Goal: Task Accomplishment & Management: Manage account settings

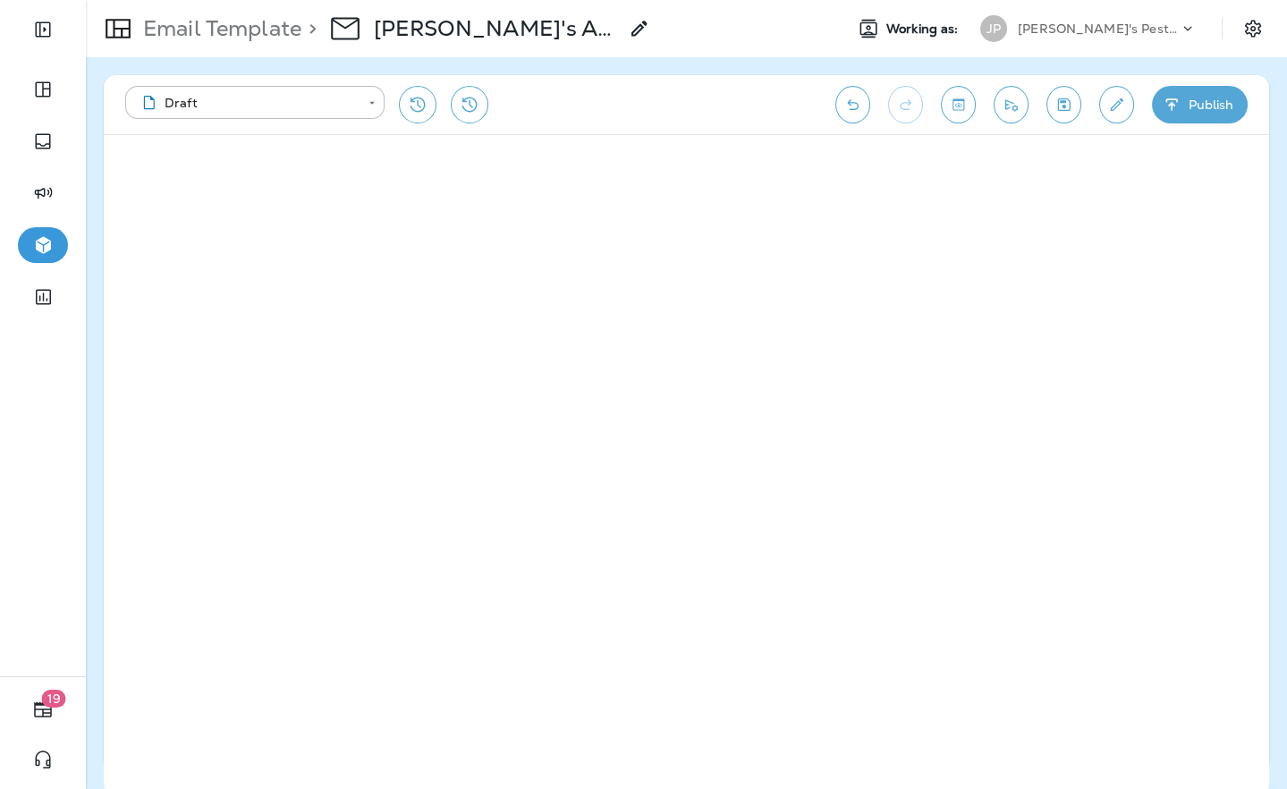
click at [1145, 35] on p "[PERSON_NAME]'s Pest Control - [GEOGRAPHIC_DATA]" at bounding box center [1098, 28] width 161 height 14
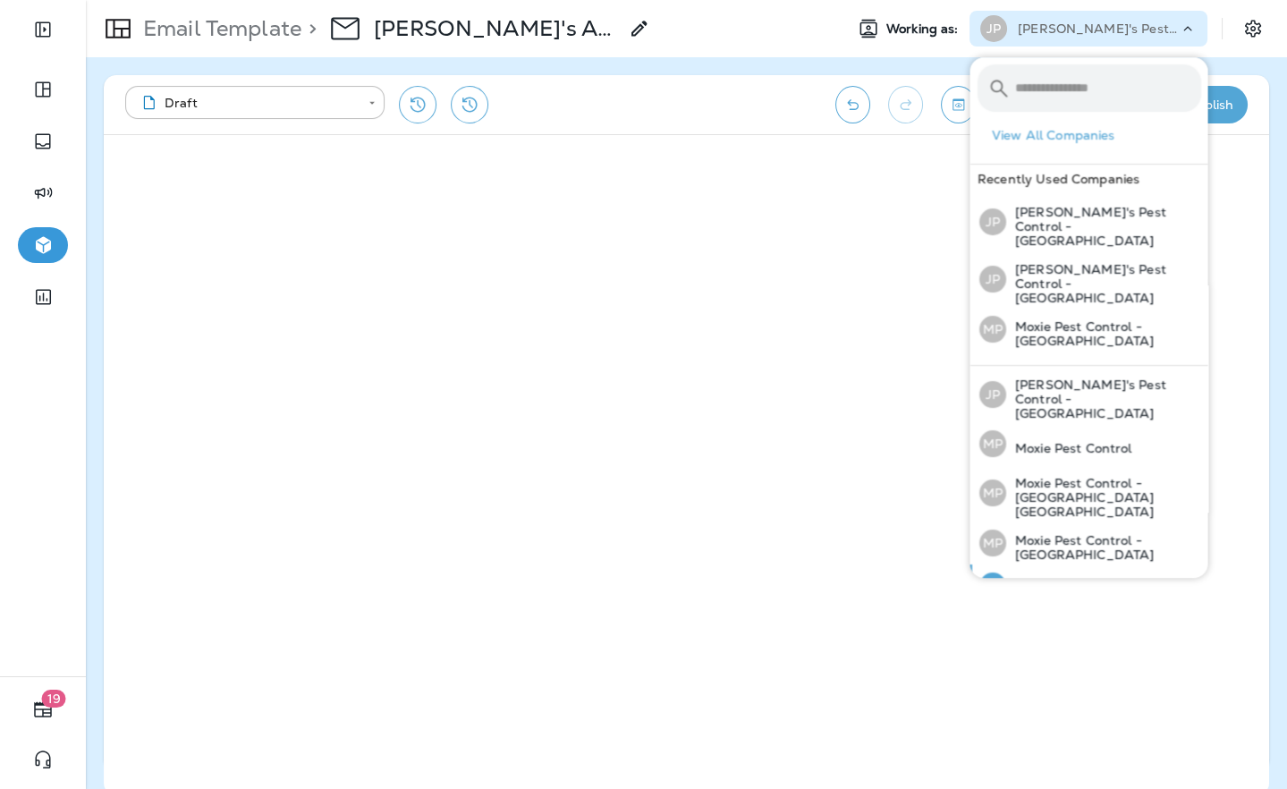
scroll to position [33, 0]
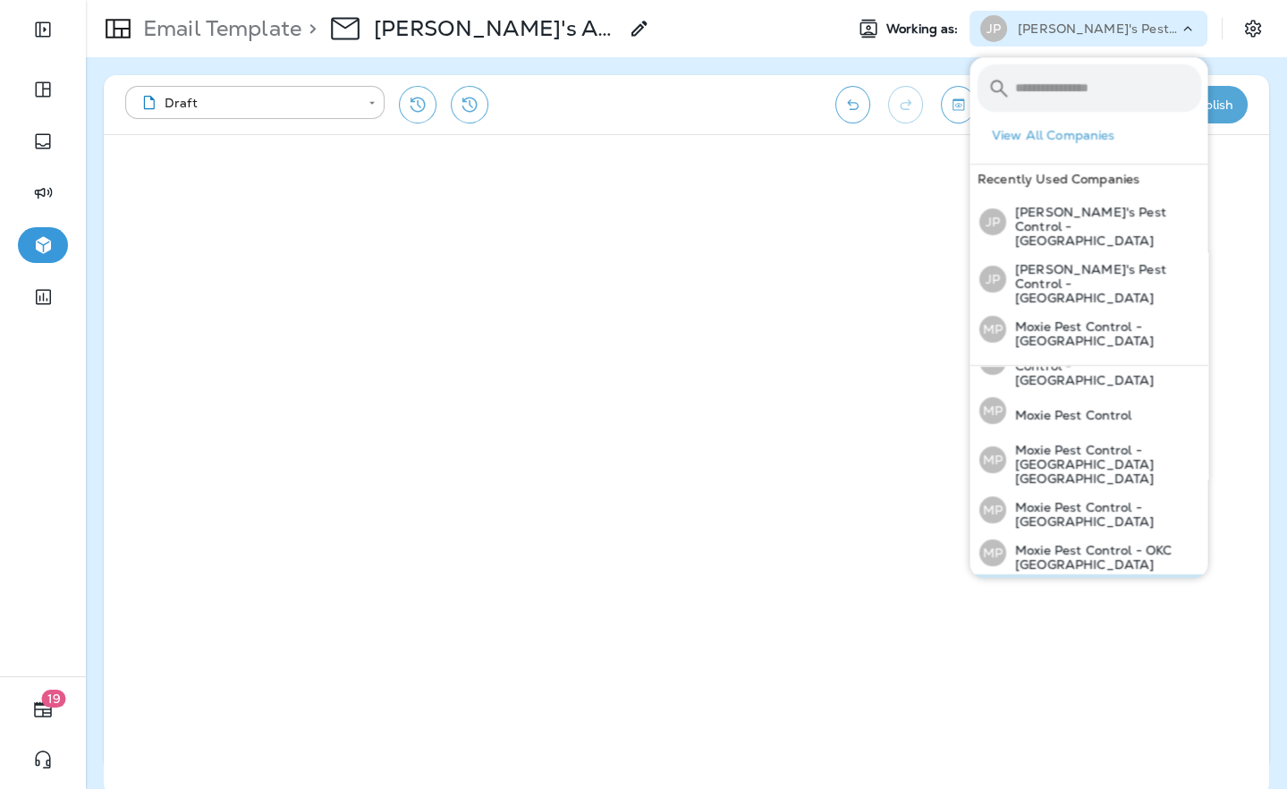
click at [1091, 574] on div "MP Moxie Pest Control - [GEOGRAPHIC_DATA]" at bounding box center [1089, 595] width 236 height 43
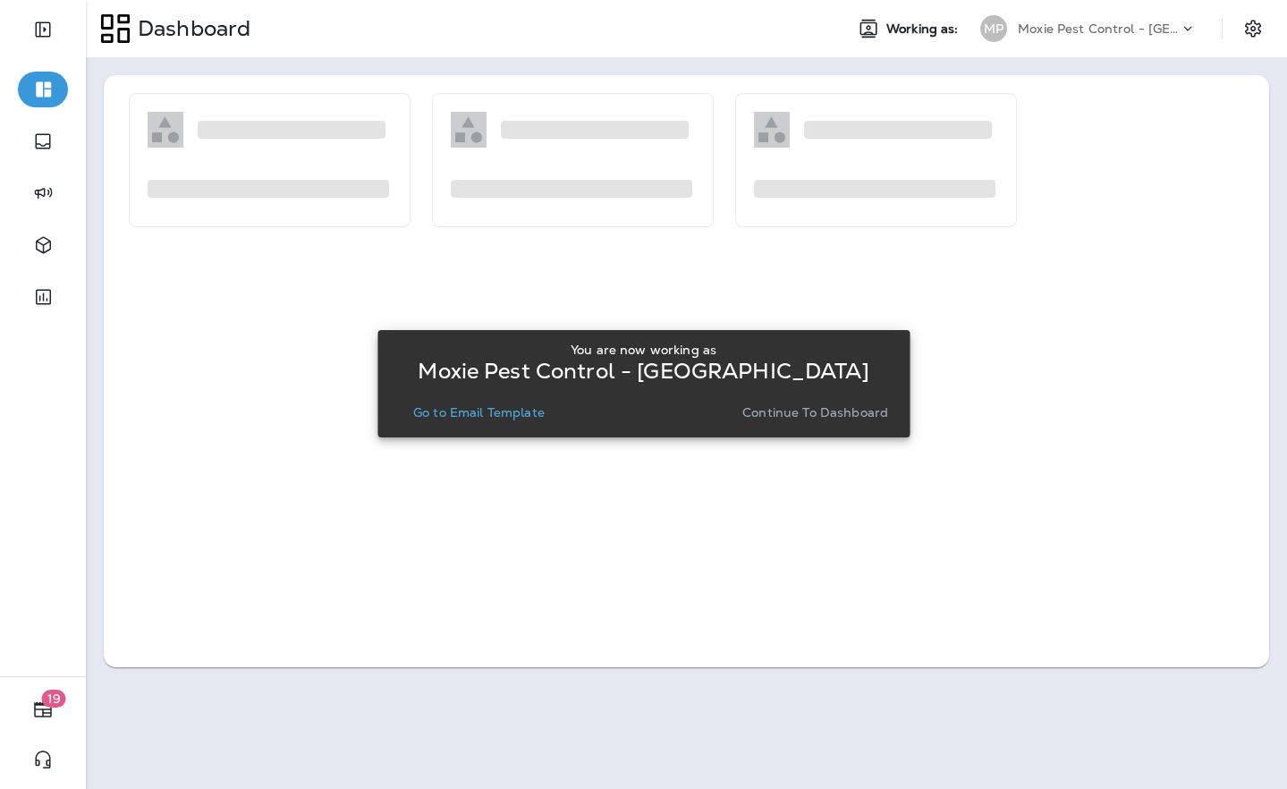
click at [453, 414] on p "Go to Email Template" at bounding box center [478, 412] width 131 height 14
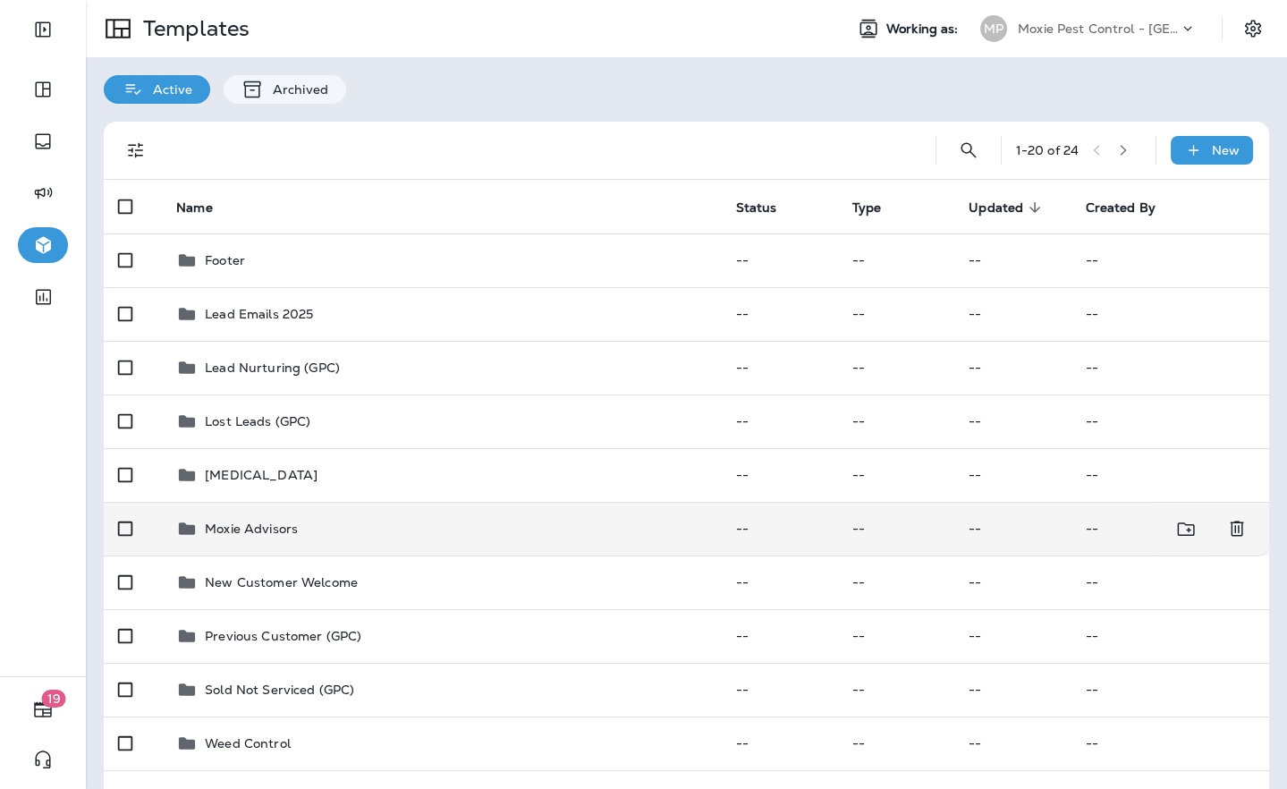
click at [267, 529] on p "Moxie Advisors" at bounding box center [251, 528] width 93 height 14
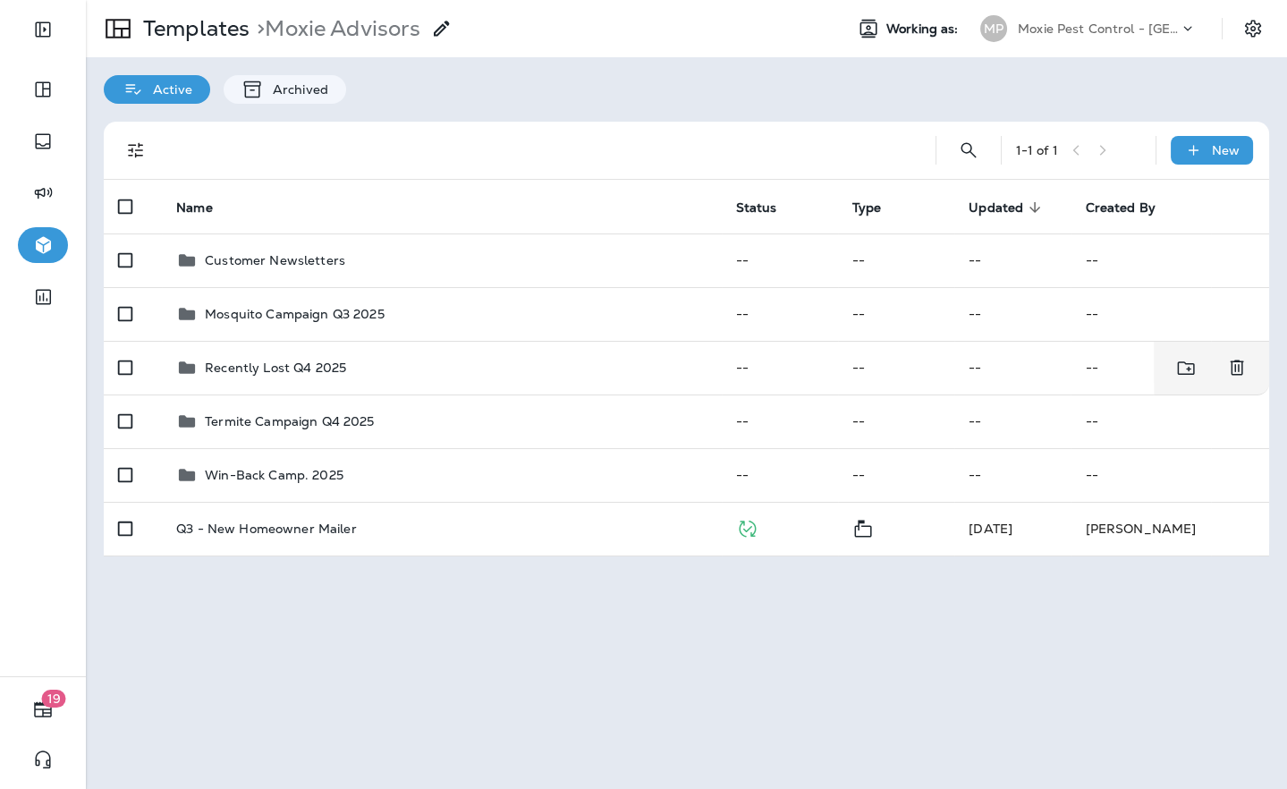
click at [461, 373] on div "Recently Lost Q4 2025" at bounding box center [441, 367] width 530 height 21
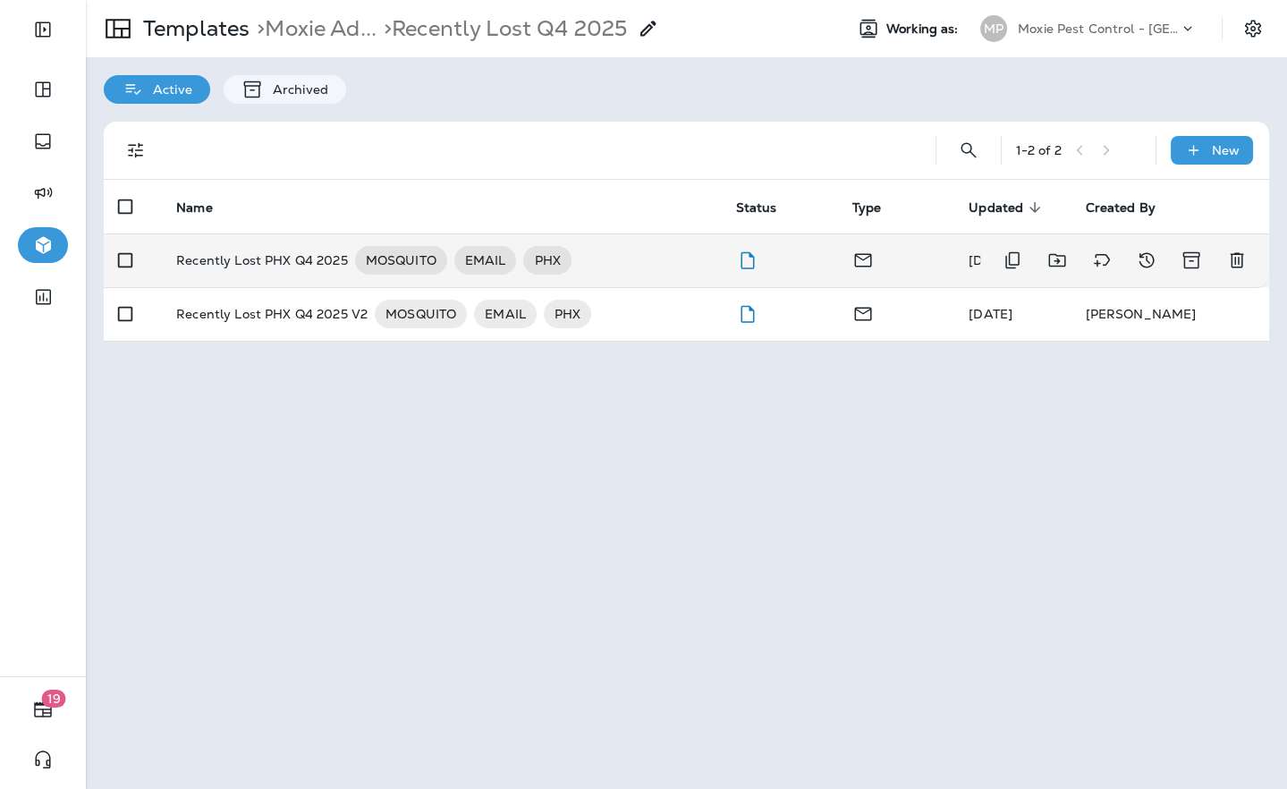
click at [266, 264] on p "Recently Lost PHX Q4 2025" at bounding box center [262, 260] width 172 height 29
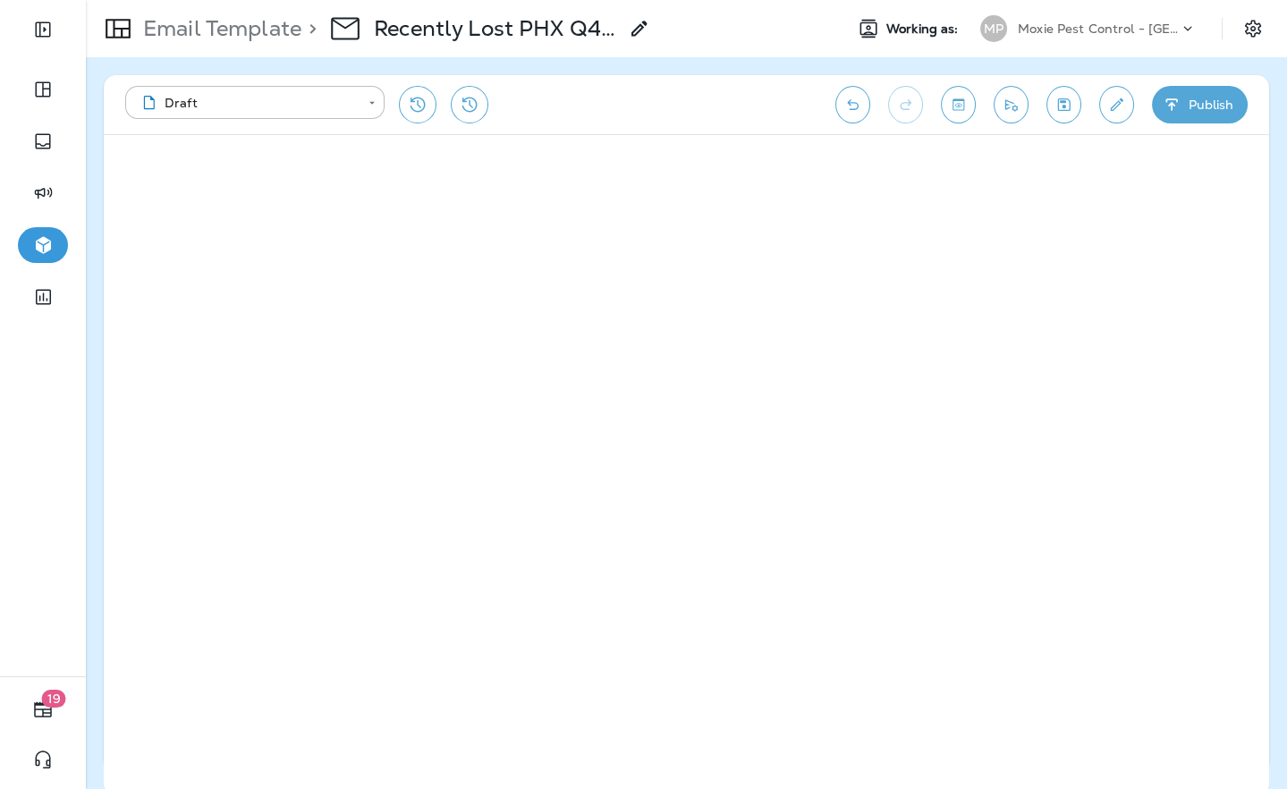
click at [1109, 116] on button "Edit details" at bounding box center [1116, 105] width 35 height 38
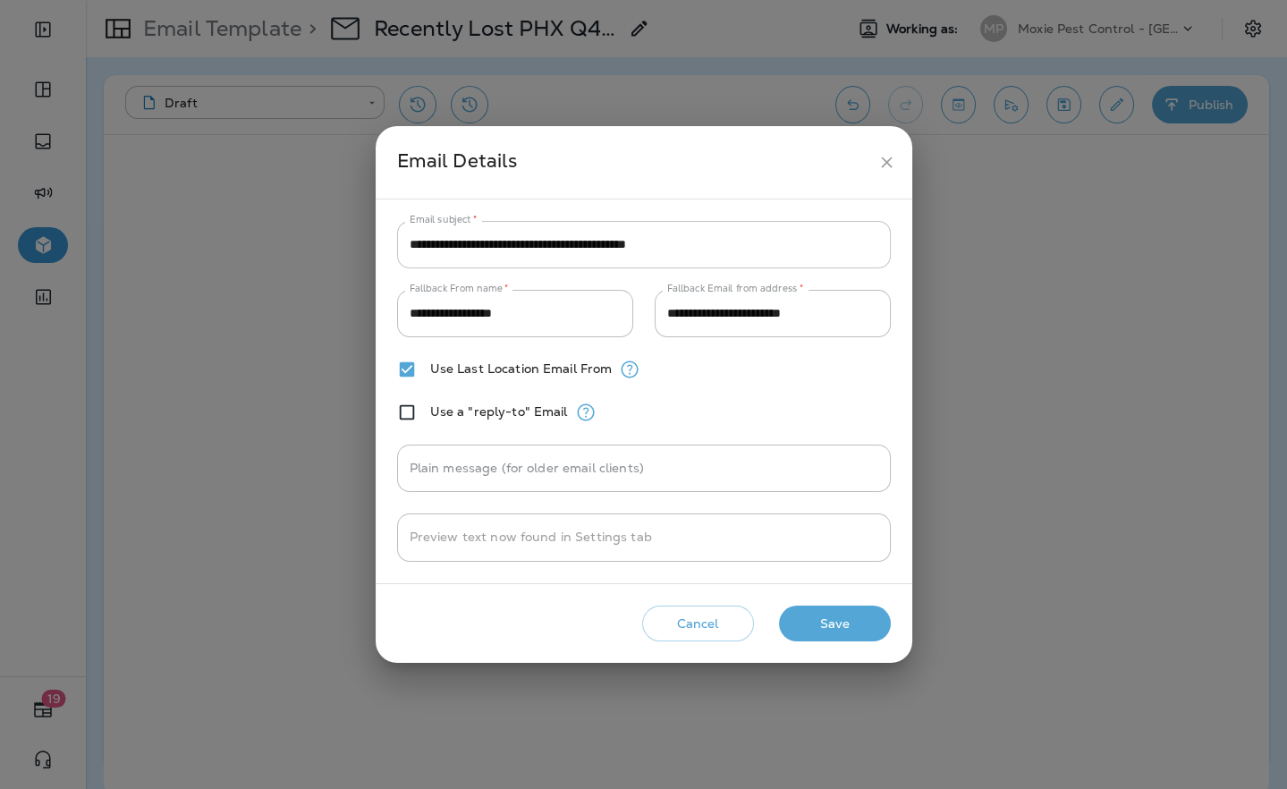
click at [609, 243] on input "**********" at bounding box center [644, 244] width 494 height 47
click at [677, 628] on button "Cancel" at bounding box center [698, 623] width 112 height 37
